Goal: Find specific page/section: Find specific page/section

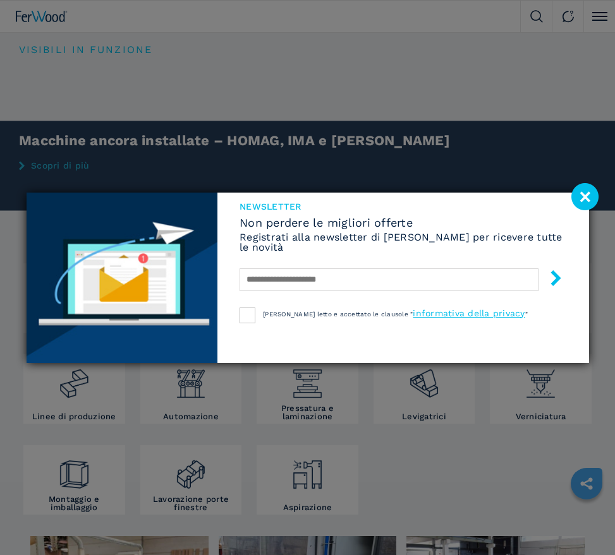
click at [589, 200] on image at bounding box center [584, 196] width 27 height 27
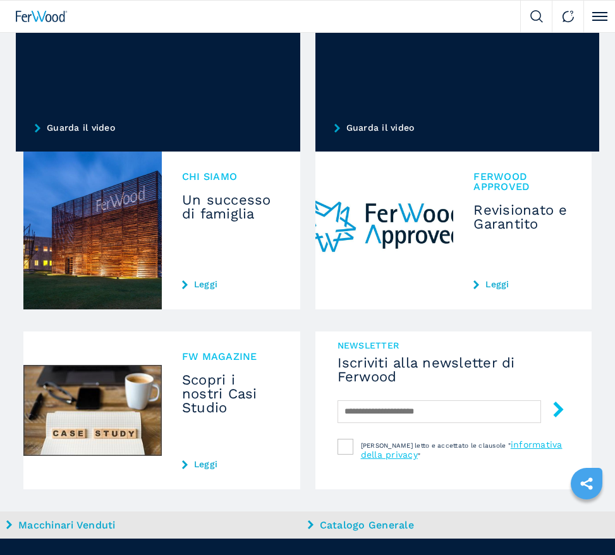
scroll to position [1137, 0]
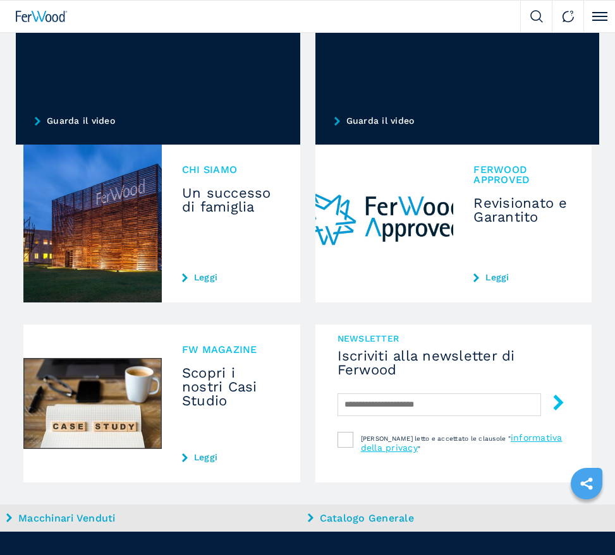
click at [240, 196] on h3 "Un successo di famiglia" at bounding box center [231, 200] width 98 height 28
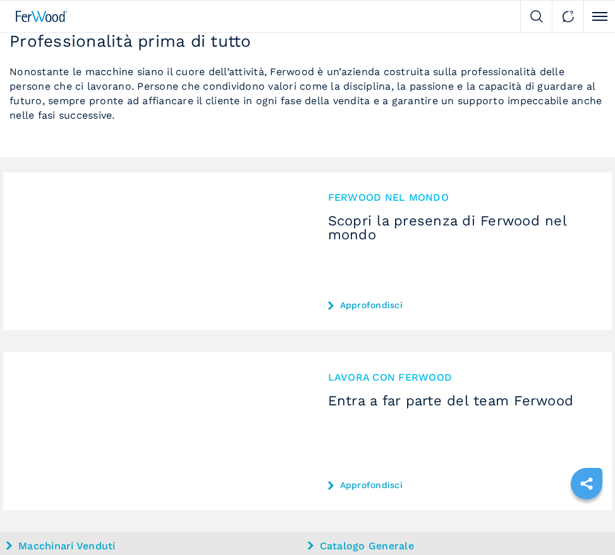
scroll to position [1705, 0]
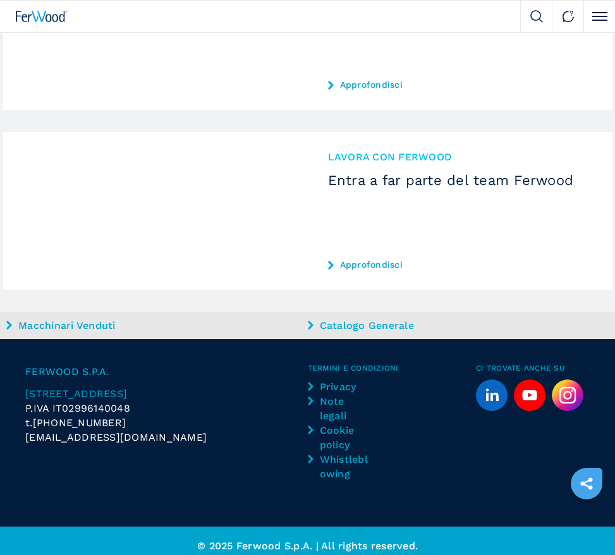
click at [537, 21] on img at bounding box center [536, 16] width 13 height 13
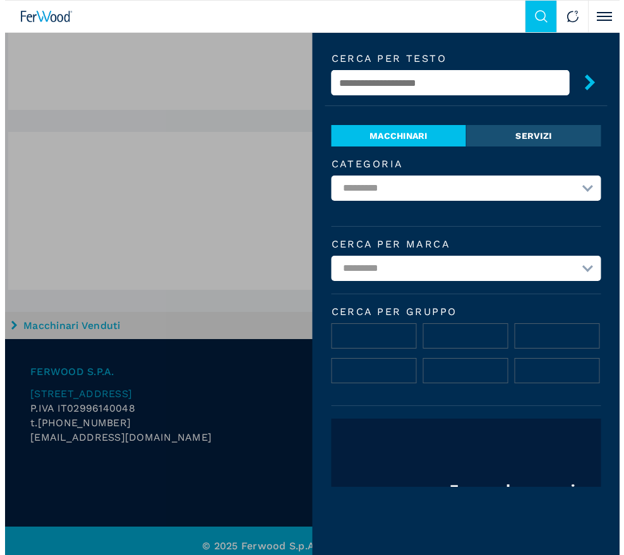
scroll to position [1710, 0]
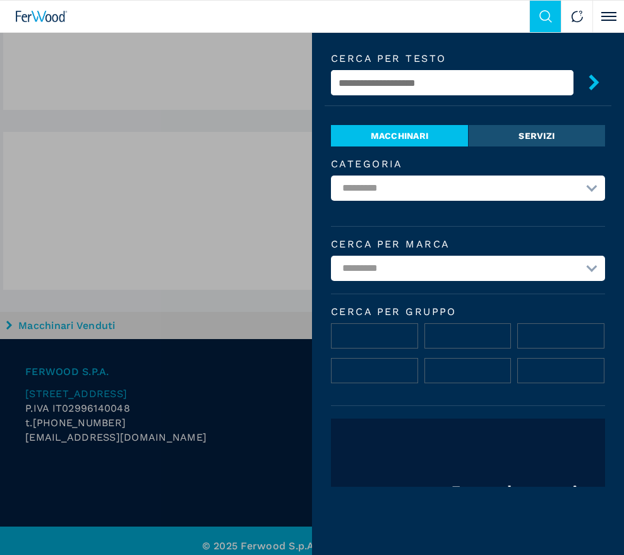
click at [493, 76] on input "text" at bounding box center [452, 82] width 243 height 25
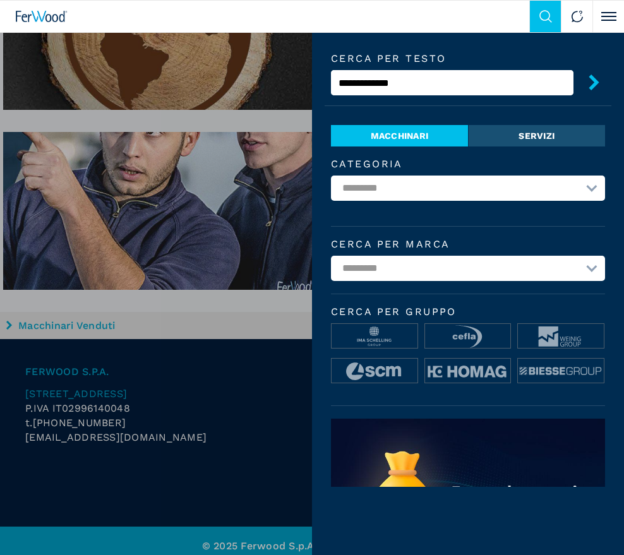
type input "**********"
click at [586, 87] on icon "submit-button" at bounding box center [594, 83] width 16 height 16
